Goal: Task Accomplishment & Management: Use online tool/utility

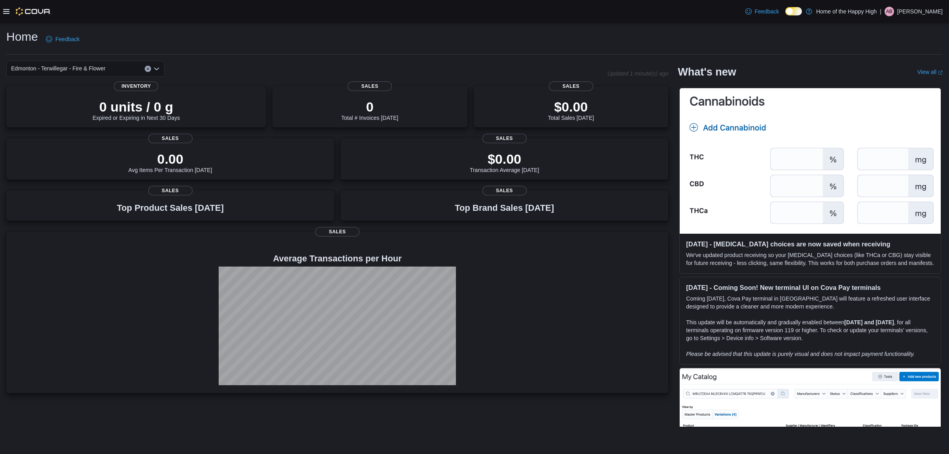
click at [9, 18] on div at bounding box center [27, 11] width 48 height 23
click at [8, 6] on div at bounding box center [27, 11] width 48 height 23
click at [5, 11] on icon at bounding box center [6, 11] width 6 height 5
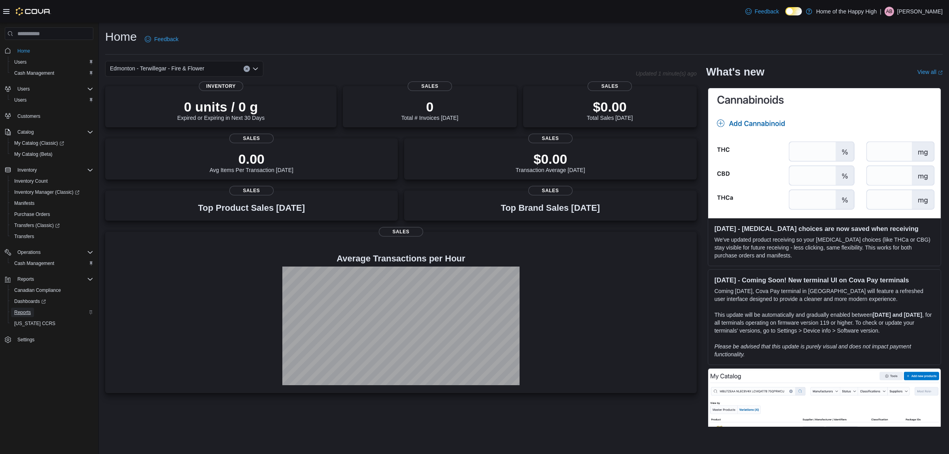
click at [24, 314] on span "Reports" at bounding box center [22, 312] width 17 height 6
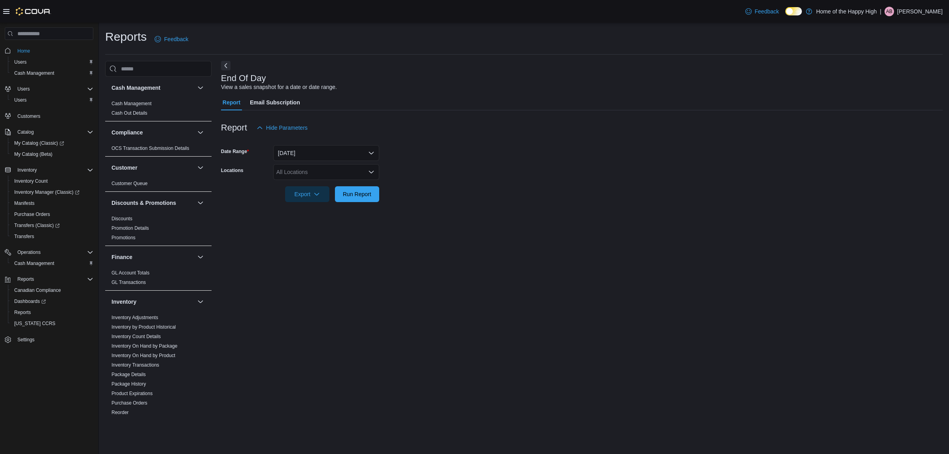
click at [309, 165] on div "All Locations" at bounding box center [326, 172] width 106 height 16
type input "****"
click at [312, 184] on span "Edmonton - Terwillegar - Fire & Flower" at bounding box center [353, 186] width 95 height 8
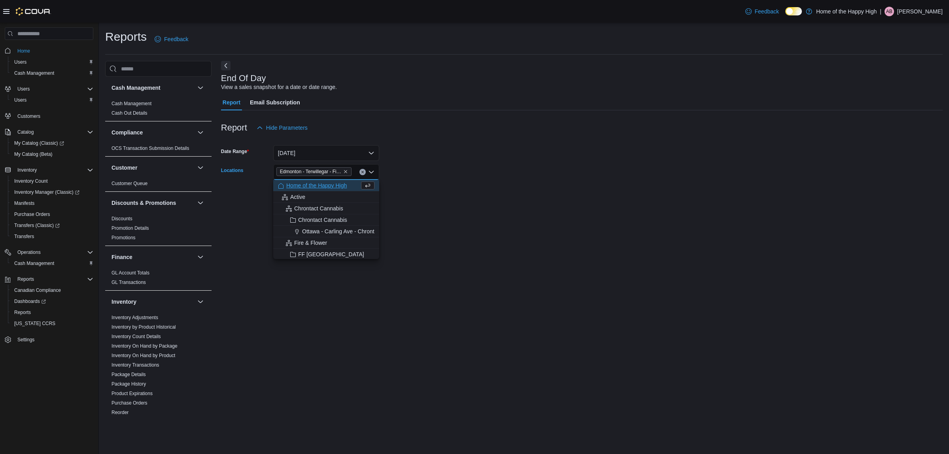
drag, startPoint x: 433, startPoint y: 199, endPoint x: 382, endPoint y: 199, distance: 50.6
click at [432, 199] on form "Date Range Today Locations Edmonton - Terwillegar - Fire & Flower Combo box. Se…" at bounding box center [582, 169] width 722 height 66
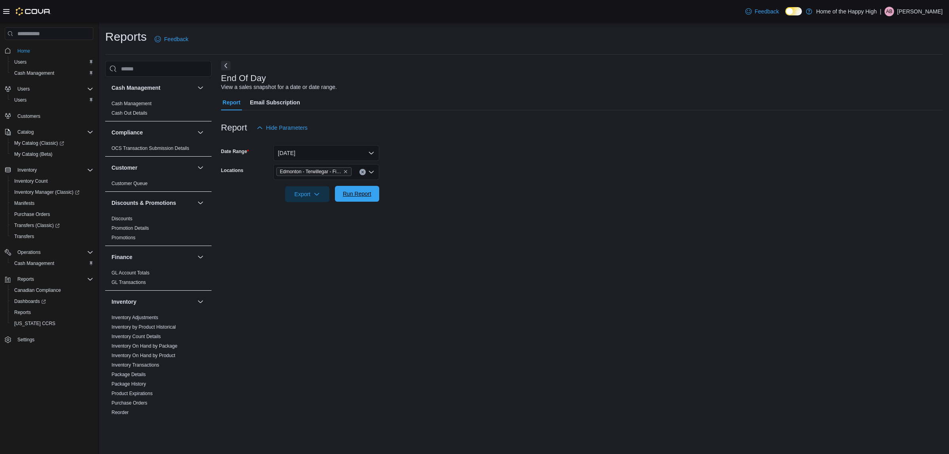
click at [366, 198] on span "Run Report" at bounding box center [357, 194] width 35 height 16
click at [341, 157] on button "Today" at bounding box center [326, 153] width 106 height 16
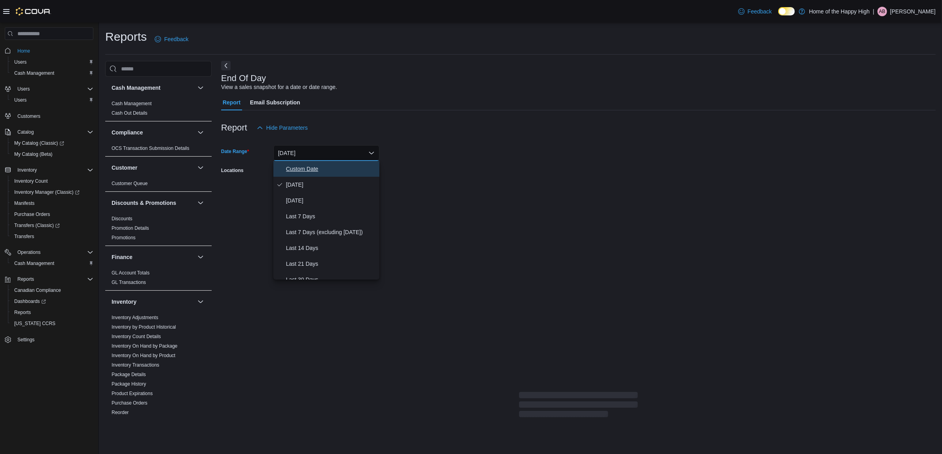
click at [331, 166] on span "Custom Date" at bounding box center [331, 168] width 90 height 9
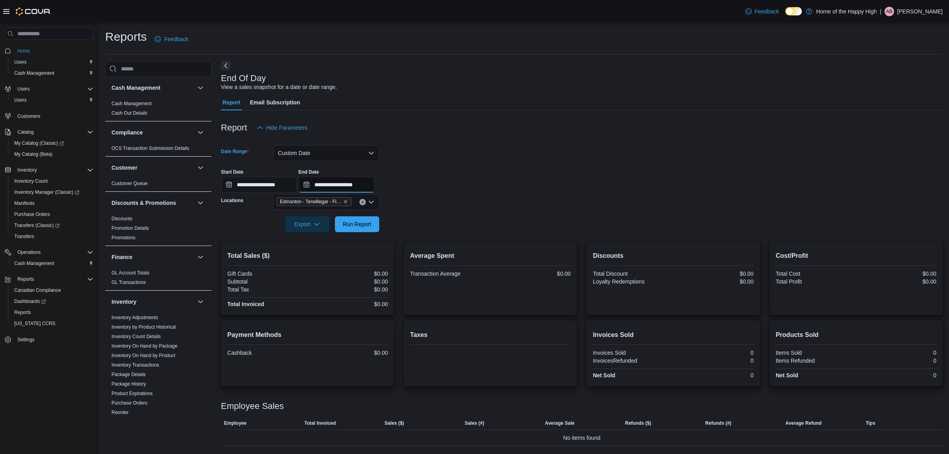
click at [358, 189] on input "**********" at bounding box center [337, 185] width 76 height 16
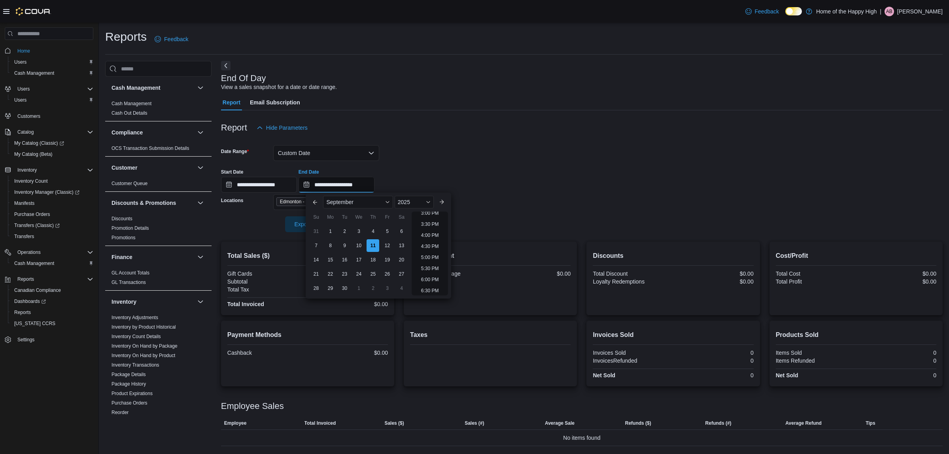
scroll to position [202, 0]
click at [431, 238] on li "10:00 AM" at bounding box center [430, 237] width 26 height 9
type input "**********"
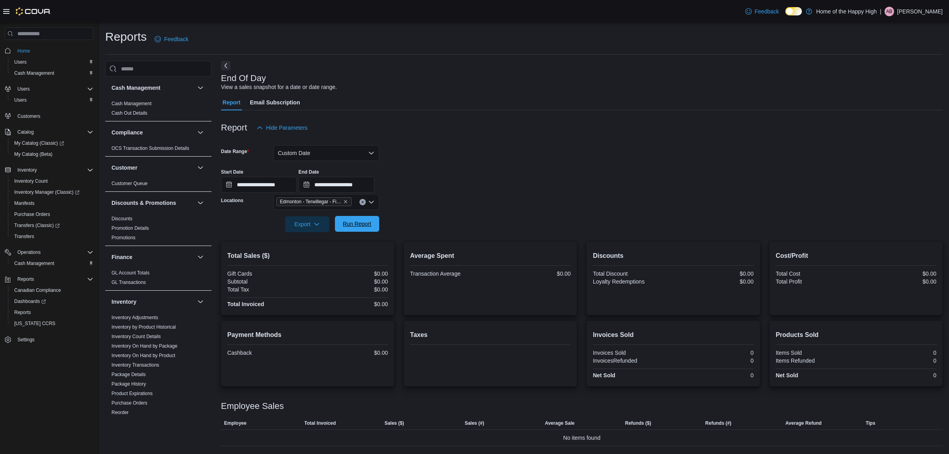
click at [361, 228] on span "Run Report" at bounding box center [357, 224] width 35 height 16
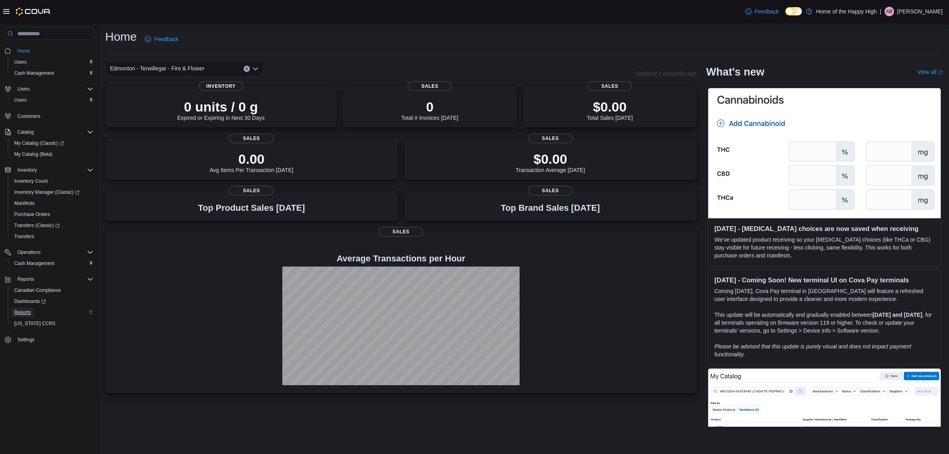
click at [28, 312] on span "Reports" at bounding box center [22, 312] width 17 height 6
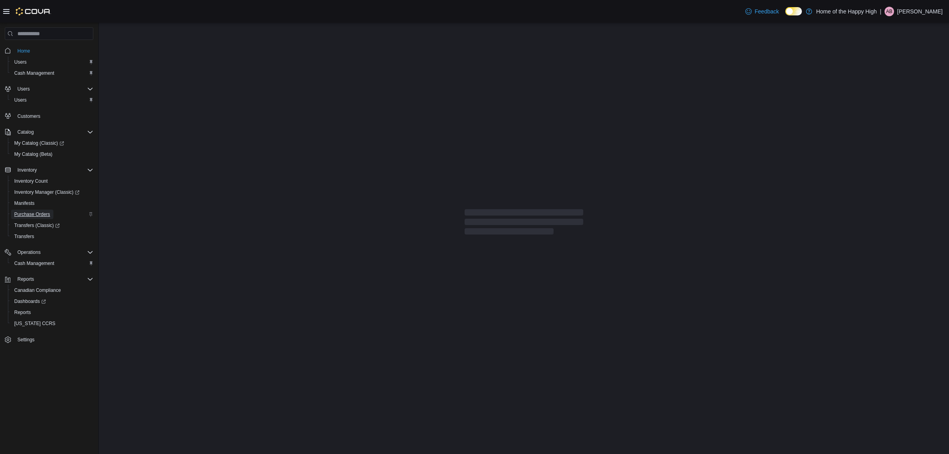
click at [44, 216] on span "Purchase Orders" at bounding box center [32, 214] width 36 height 6
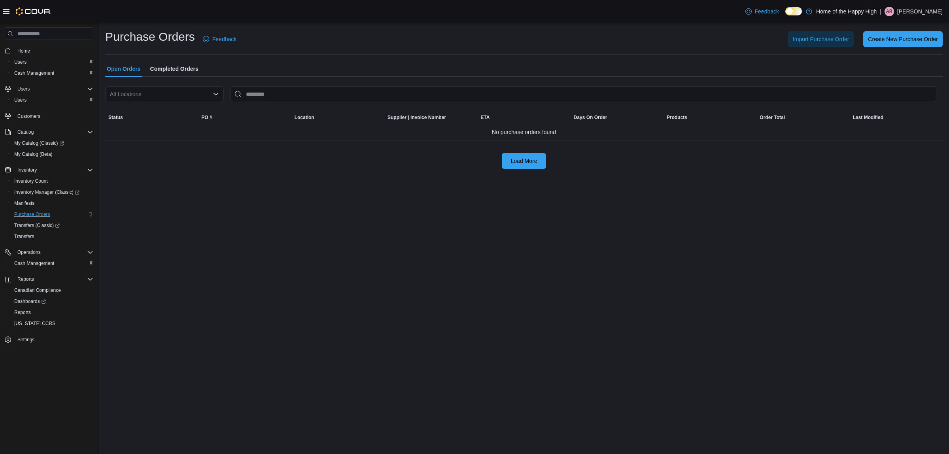
click at [257, 454] on html "Feedback Dark Mode Home of the Happy High | AB [PERSON_NAME] Home Users Cash Ma…" at bounding box center [474, 227] width 949 height 454
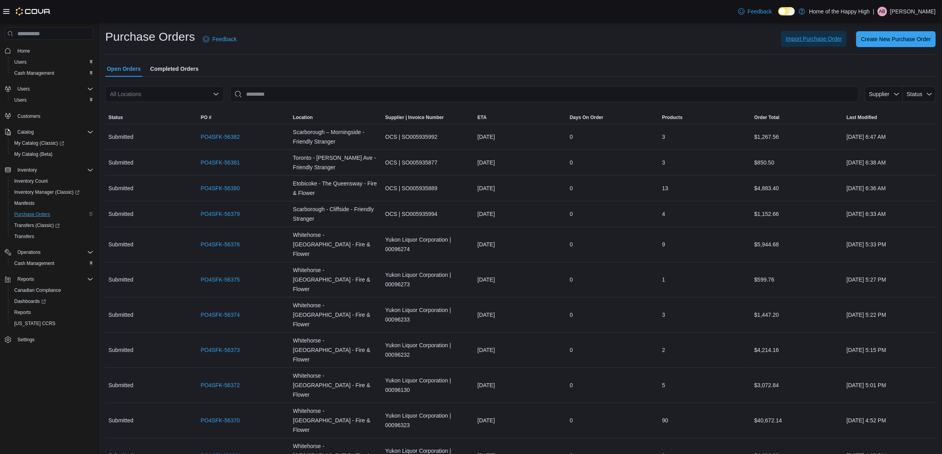
click at [829, 40] on span "Import Purchase Order" at bounding box center [813, 39] width 56 height 8
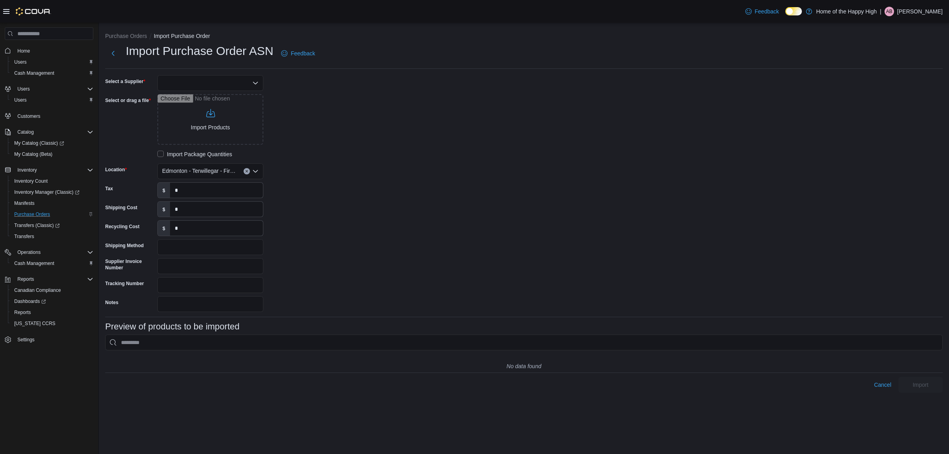
click at [204, 87] on div at bounding box center [210, 83] width 106 height 16
type input "***"
click at [200, 91] on button "AGL C" at bounding box center [210, 96] width 106 height 11
click at [348, 169] on div "Select a Supplier AGLC Combo box. Selected. AGLC. Press Backspace to delete AGL…" at bounding box center [524, 193] width 838 height 237
